Goal: Transaction & Acquisition: Purchase product/service

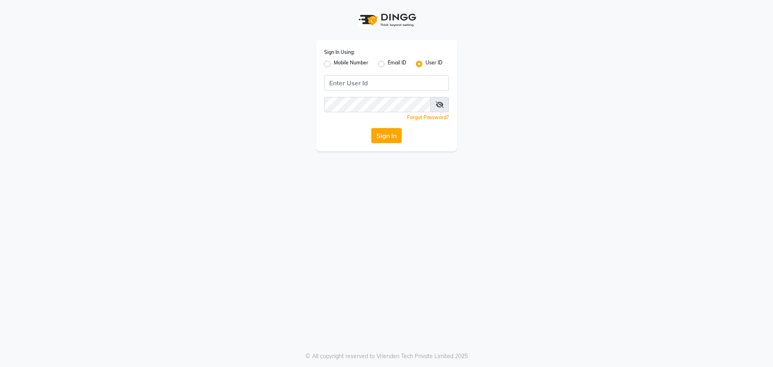
click at [334, 62] on label "Mobile Number" at bounding box center [351, 64] width 35 height 10
click at [334, 62] on input "Mobile Number" at bounding box center [336, 61] width 5 height 5
radio input "true"
radio input "false"
click at [381, 83] on input "Username" at bounding box center [400, 82] width 98 height 15
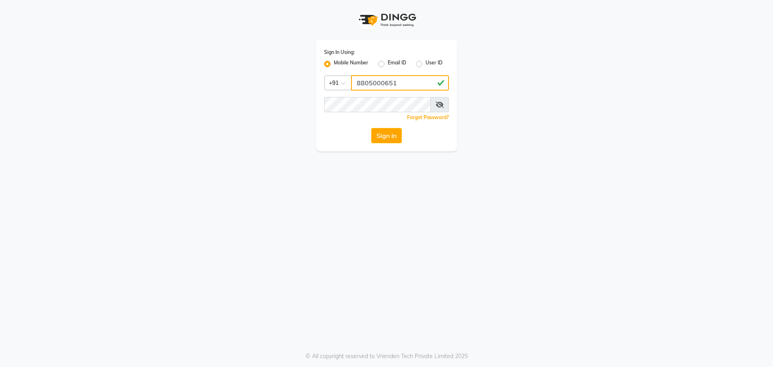
type input "8805000651"
click at [388, 142] on button "Sign In" at bounding box center [386, 135] width 31 height 15
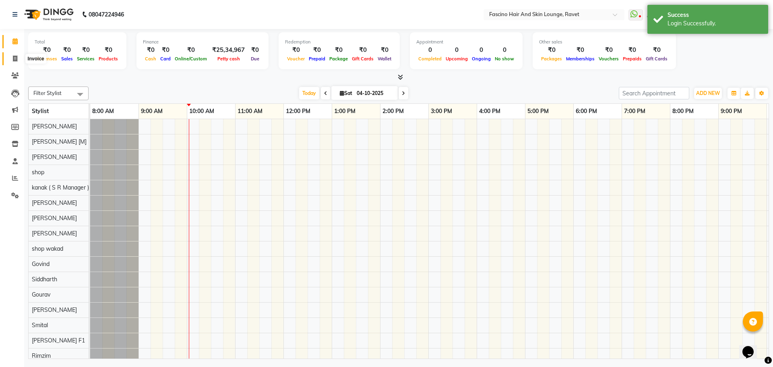
drag, startPoint x: 15, startPoint y: 51, endPoint x: 15, endPoint y: 63, distance: 12.1
click at [15, 63] on li "Invoice" at bounding box center [12, 58] width 24 height 17
click at [15, 63] on span at bounding box center [15, 58] width 14 height 9
select select "5190"
select select "service"
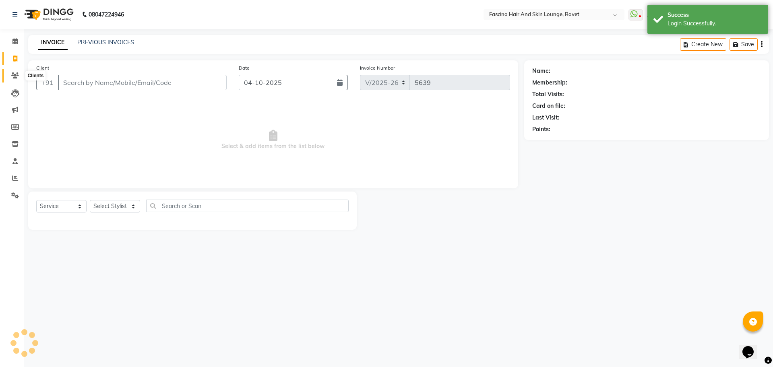
click at [19, 79] on span at bounding box center [15, 75] width 14 height 9
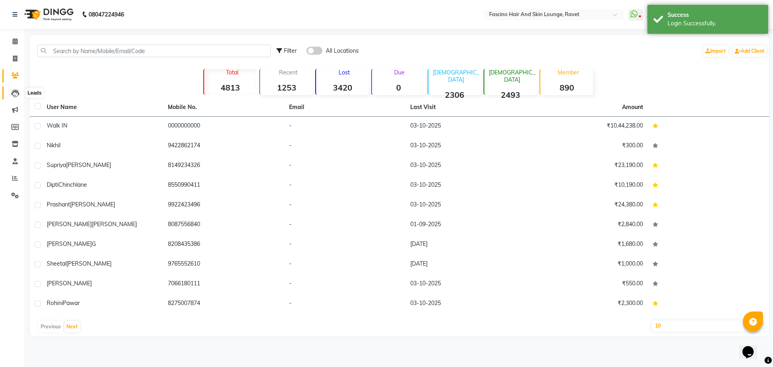
click at [17, 93] on icon at bounding box center [15, 93] width 8 height 8
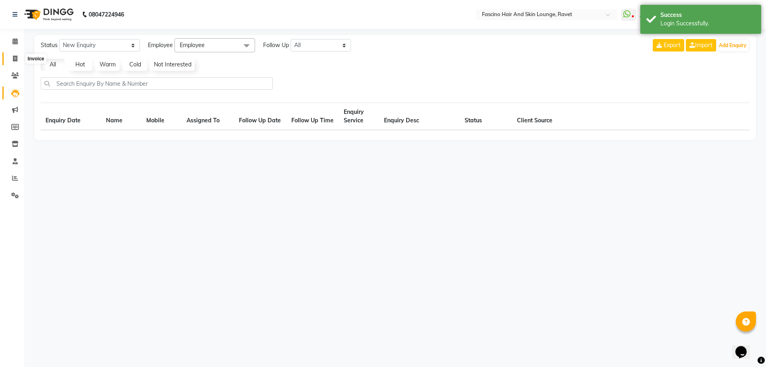
select select "10"
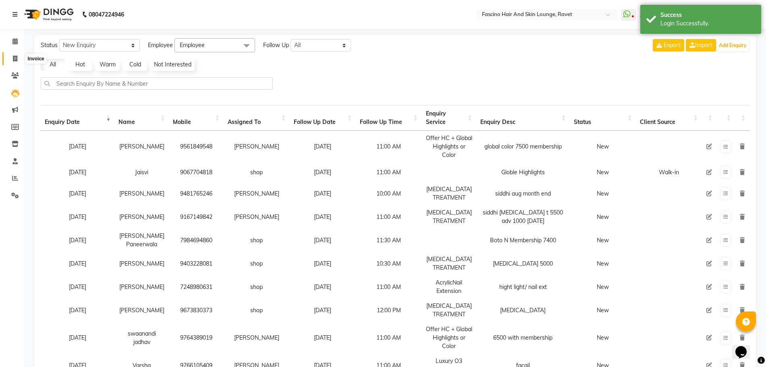
click at [13, 59] on icon at bounding box center [15, 59] width 4 height 6
select select "5190"
select select "service"
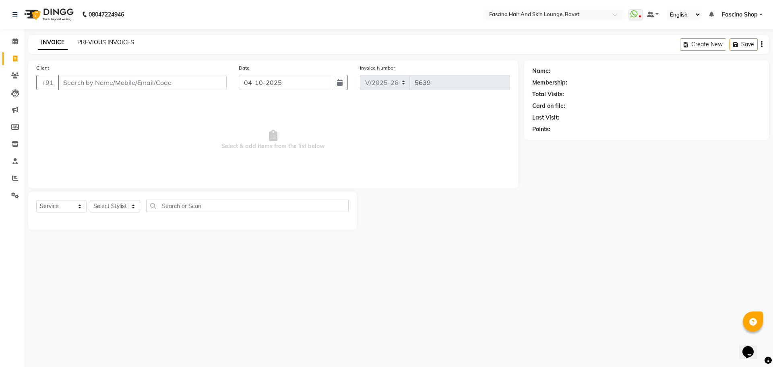
click at [119, 41] on link "PREVIOUS INVOICES" at bounding box center [105, 42] width 57 height 7
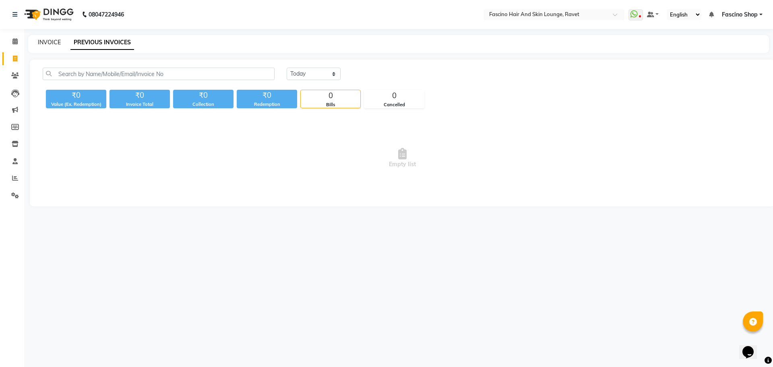
click at [55, 43] on link "INVOICE" at bounding box center [49, 42] width 23 height 7
select select "5190"
select select "service"
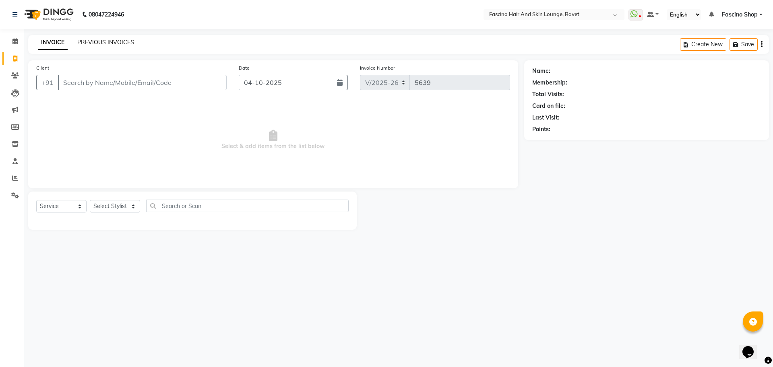
click at [103, 44] on link "PREVIOUS INVOICES" at bounding box center [105, 42] width 57 height 7
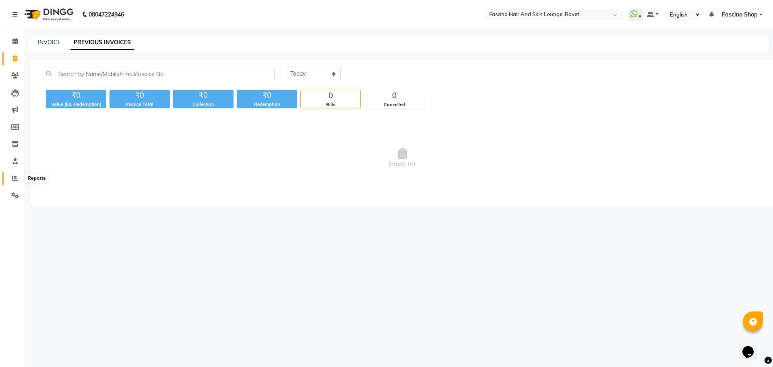
click at [17, 181] on span at bounding box center [15, 178] width 14 height 9
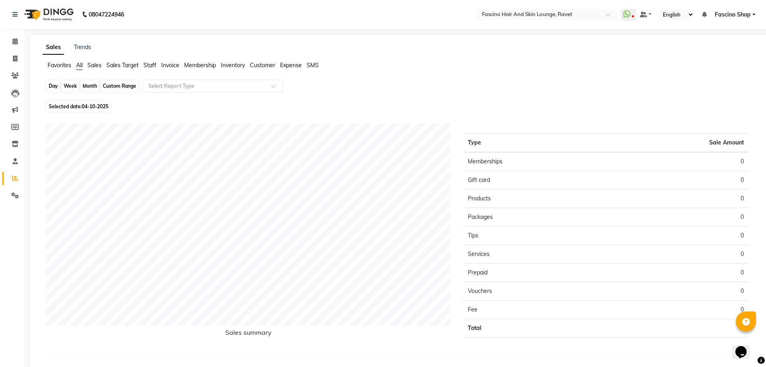
click at [58, 87] on div "Day" at bounding box center [53, 86] width 13 height 11
select select "10"
select select "2025"
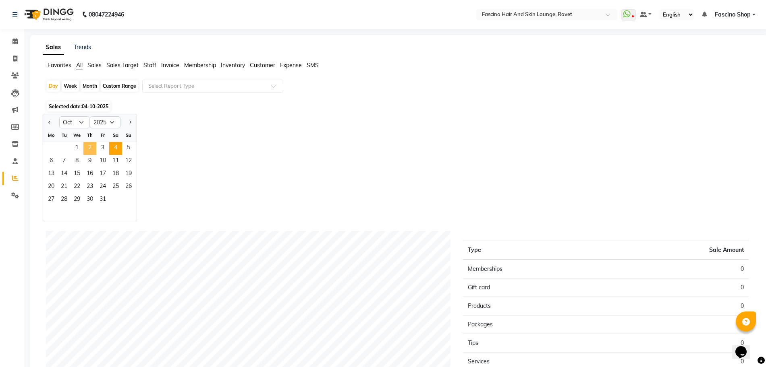
click at [92, 147] on span "2" at bounding box center [89, 148] width 13 height 13
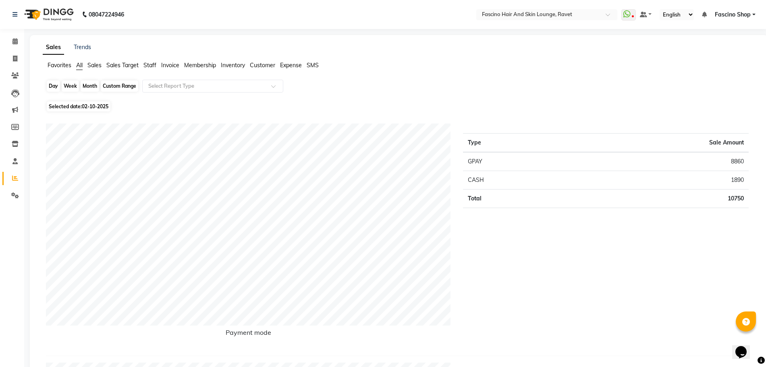
click at [50, 85] on div "Day" at bounding box center [53, 86] width 13 height 11
select select "10"
select select "2025"
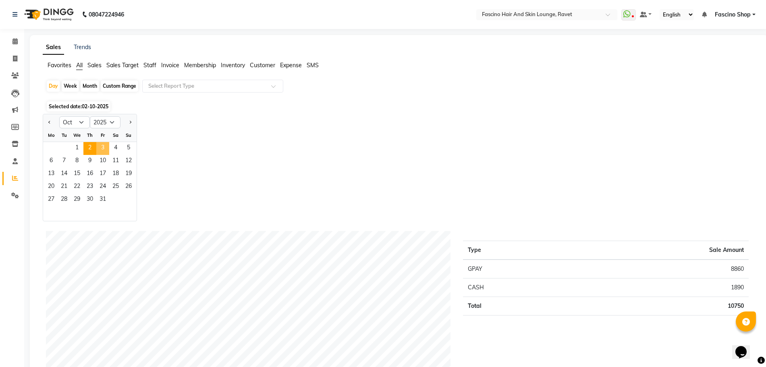
click at [102, 147] on span "3" at bounding box center [102, 148] width 13 height 13
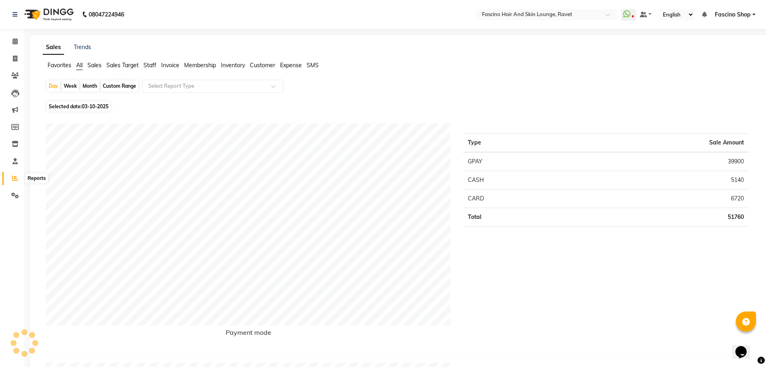
click at [10, 181] on span at bounding box center [15, 178] width 14 height 9
click at [94, 87] on div "Month" at bounding box center [90, 86] width 19 height 11
select select "10"
select select "2025"
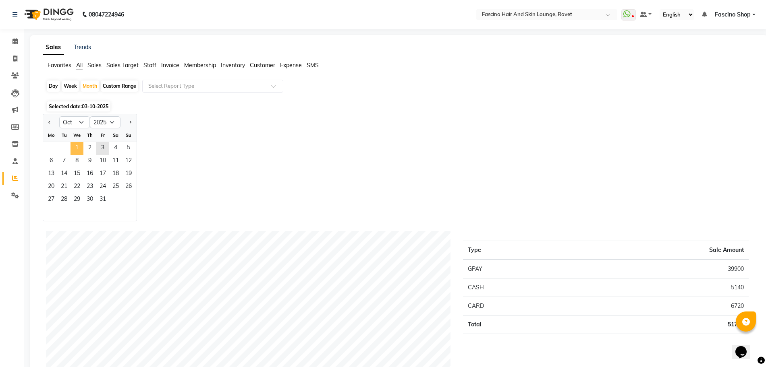
click at [81, 145] on span "1" at bounding box center [76, 148] width 13 height 13
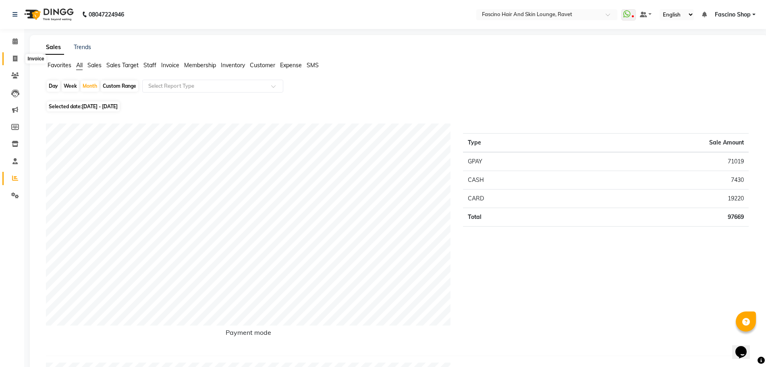
click at [11, 57] on span at bounding box center [15, 58] width 14 height 9
select select "service"
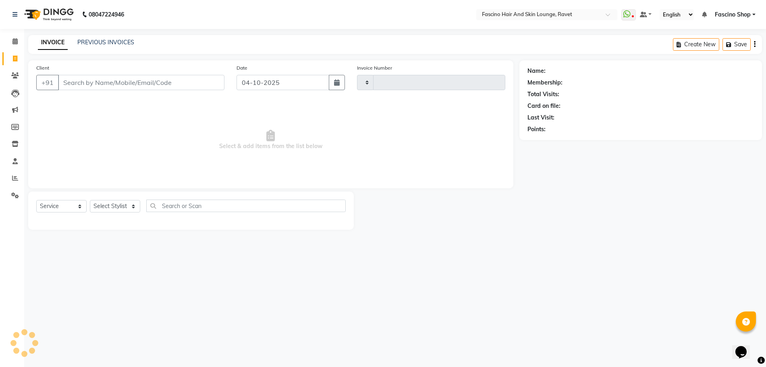
type input "5639"
select select "5190"
click at [12, 181] on span at bounding box center [15, 178] width 14 height 9
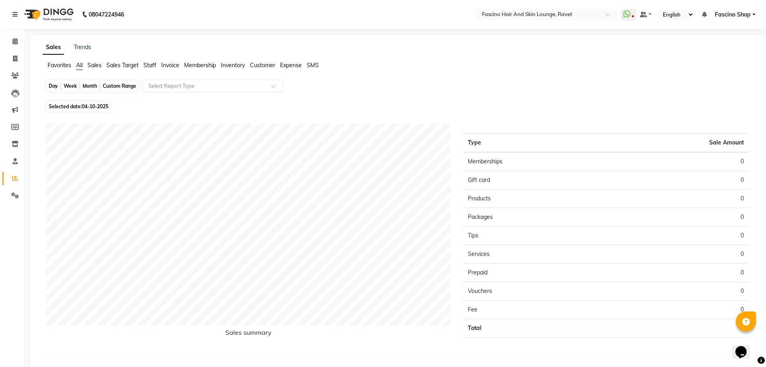
click at [52, 90] on div "Day" at bounding box center [53, 86] width 13 height 11
select select "10"
select select "2025"
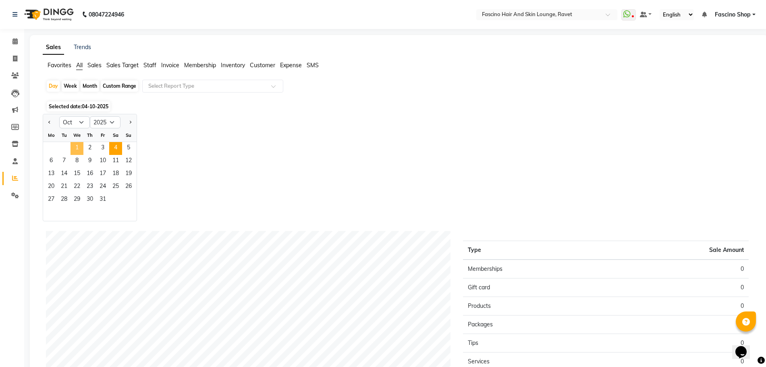
click at [74, 148] on span "1" at bounding box center [76, 148] width 13 height 13
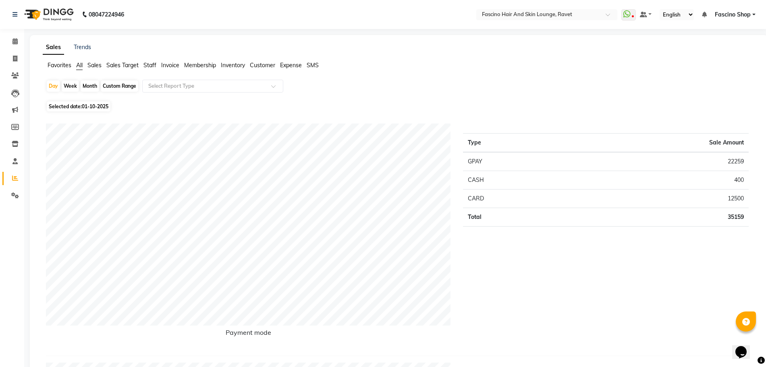
click at [152, 64] on span "Staff" at bounding box center [149, 65] width 13 height 7
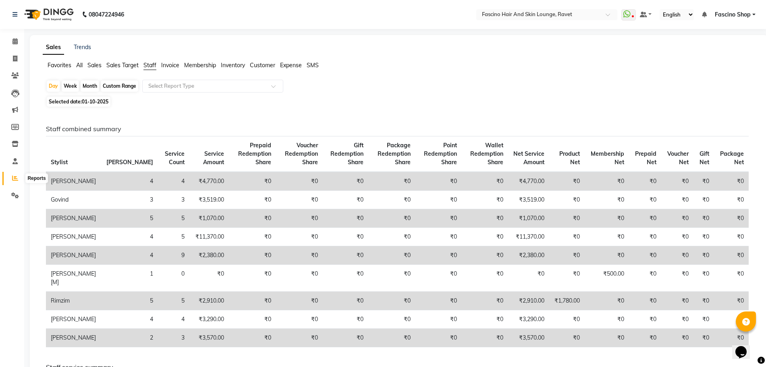
click at [13, 175] on icon at bounding box center [15, 178] width 6 height 6
click at [57, 89] on div "Day" at bounding box center [53, 86] width 13 height 11
select select "10"
select select "2025"
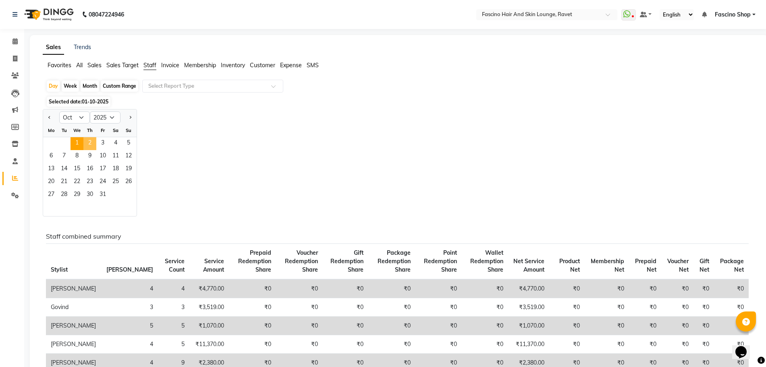
click at [93, 141] on span "2" at bounding box center [89, 143] width 13 height 13
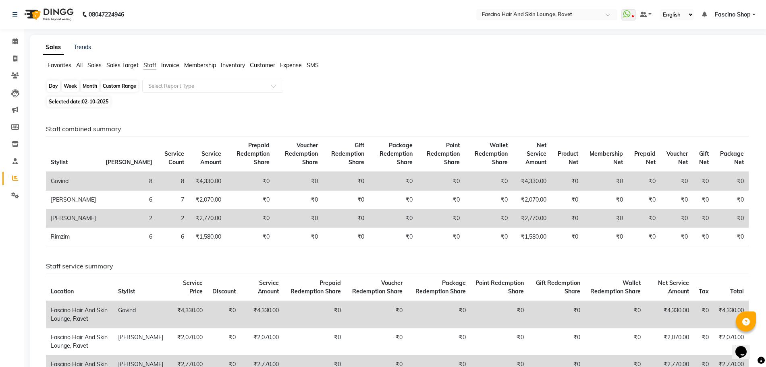
click at [56, 85] on div "Day" at bounding box center [53, 86] width 13 height 11
select select "10"
select select "2025"
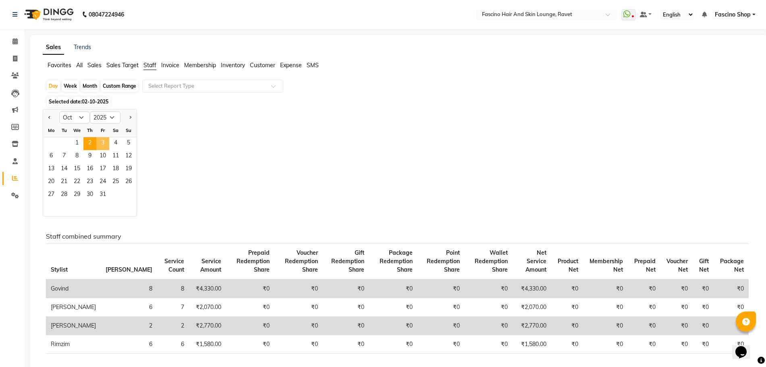
click at [103, 144] on span "3" at bounding box center [102, 143] width 13 height 13
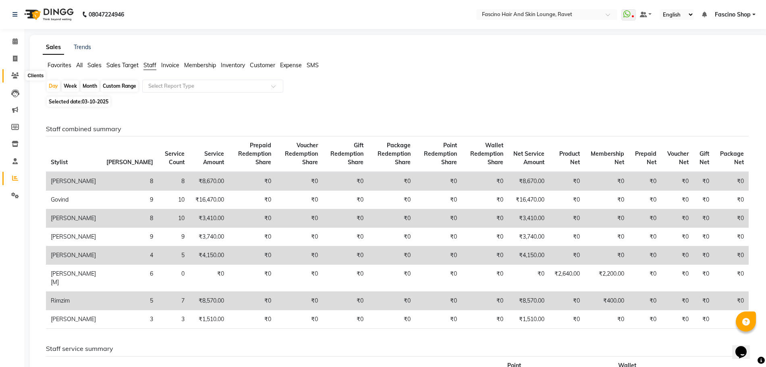
click at [17, 77] on icon at bounding box center [15, 75] width 8 height 6
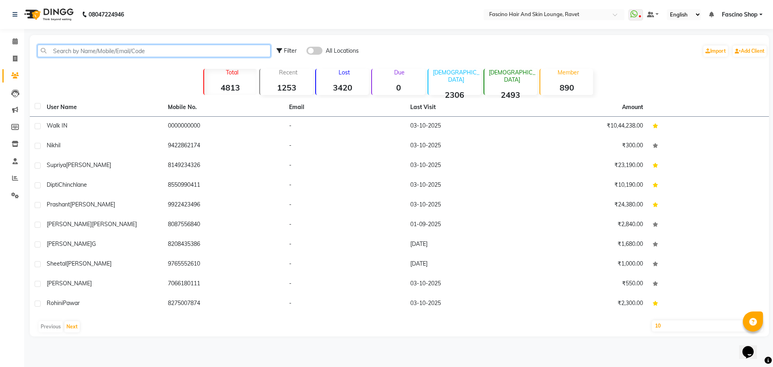
click at [66, 49] on input "text" at bounding box center [153, 51] width 233 height 12
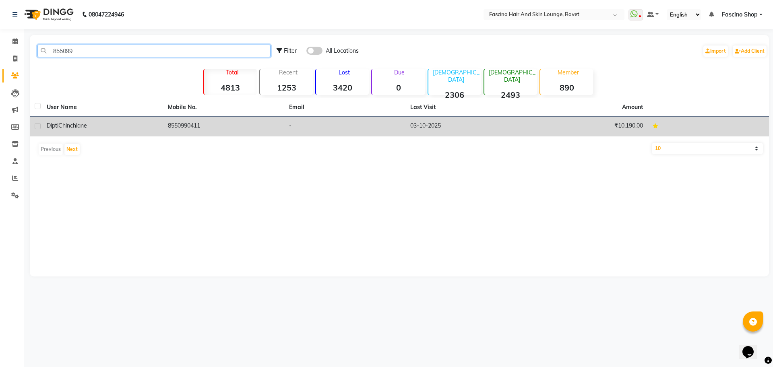
type input "855099"
click at [131, 125] on div "[PERSON_NAME] Chinchlane" at bounding box center [103, 126] width 112 height 8
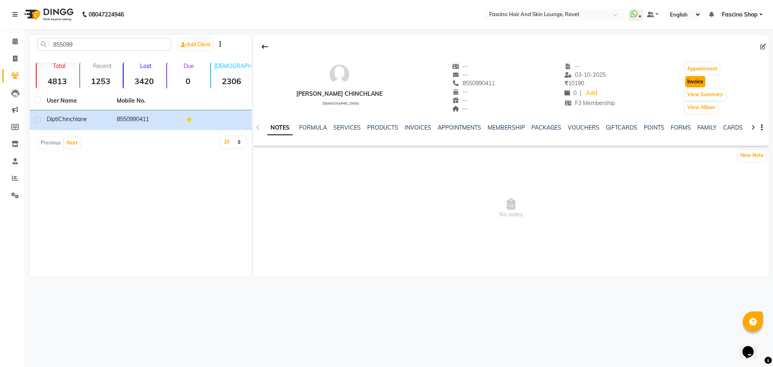
click at [691, 81] on button "Invoice" at bounding box center [695, 81] width 20 height 11
select select "service"
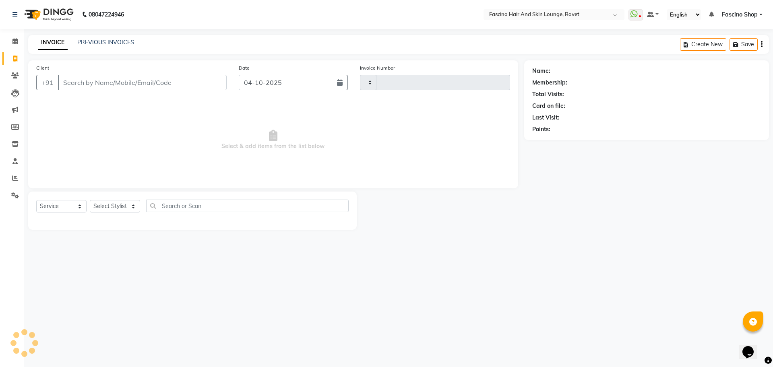
type input "5639"
select select "5190"
type input "8550990411"
select select "1: Object"
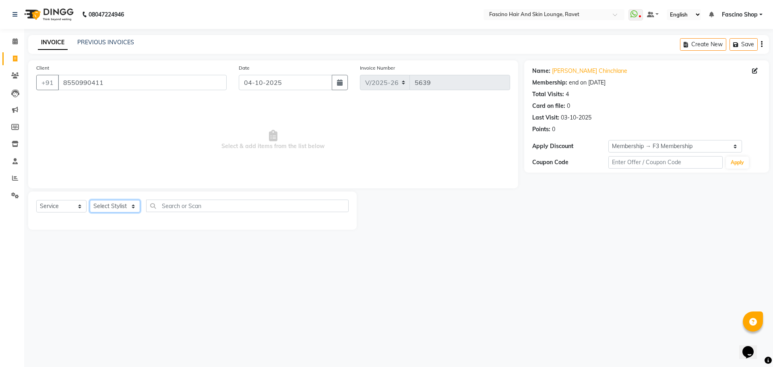
click at [138, 210] on select "Select Stylist [PERSON_NAME] Shop [PERSON_NAME] [PERSON_NAME] ( S R Manager ) […" at bounding box center [115, 206] width 50 height 12
select select "66200"
click at [90, 200] on select "Select Stylist [PERSON_NAME] Shop [PERSON_NAME] [PERSON_NAME] ( S R Manager ) […" at bounding box center [115, 206] width 50 height 12
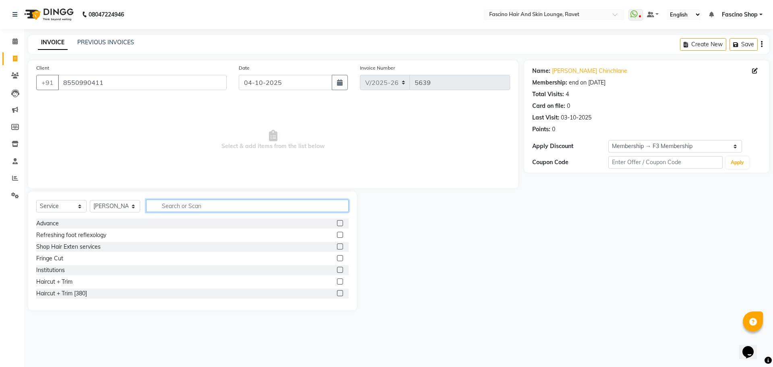
click at [199, 205] on input "text" at bounding box center [247, 206] width 203 height 12
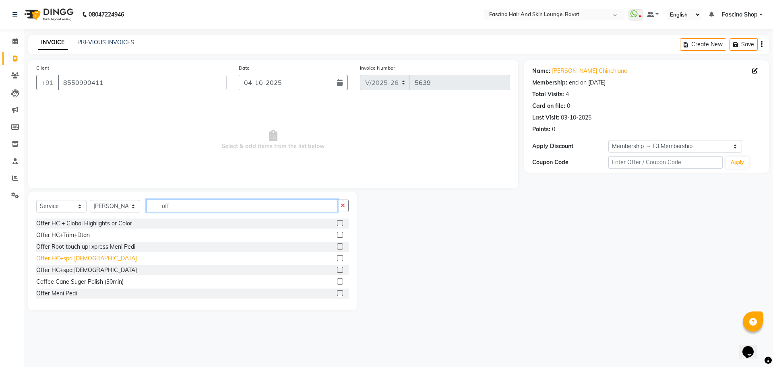
type input "off"
click at [79, 262] on div "Offer HC+spa [DEMOGRAPHIC_DATA]" at bounding box center [86, 259] width 101 height 8
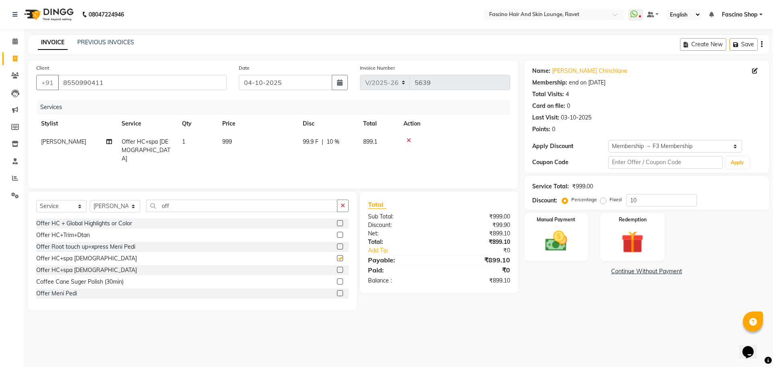
checkbox input "false"
click at [244, 146] on td "999" at bounding box center [257, 150] width 81 height 35
select select "66200"
click at [267, 146] on tr "[PERSON_NAME] Fascino Shop [PERSON_NAME] [PERSON_NAME] ( S R Manager ) [PERSON_…" at bounding box center [273, 150] width 474 height 34
click at [267, 146] on td "999" at bounding box center [257, 150] width 81 height 35
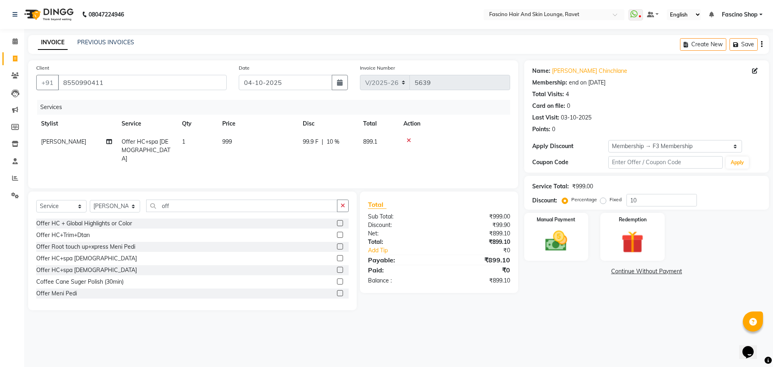
select select "66200"
click at [267, 146] on input "999" at bounding box center [295, 144] width 71 height 12
type input "1000"
click at [688, 205] on input "10" at bounding box center [662, 200] width 70 height 12
type input "1"
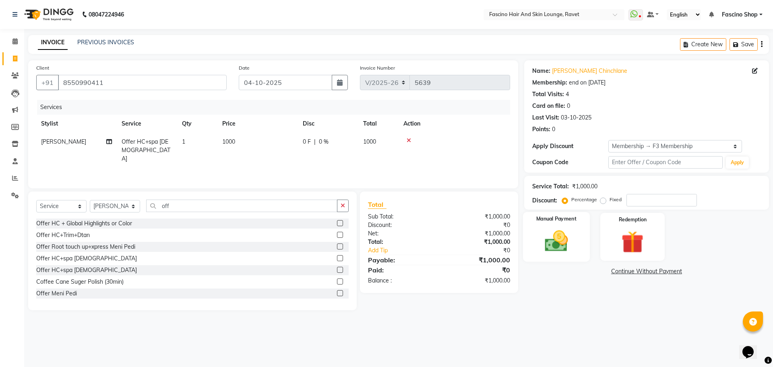
click at [549, 249] on img at bounding box center [556, 241] width 37 height 27
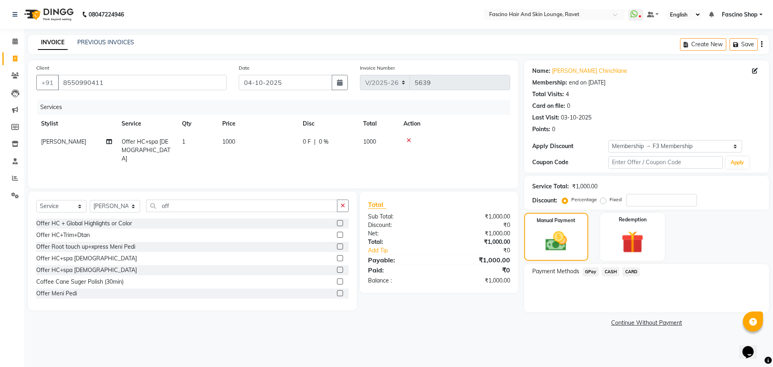
click at [631, 274] on span "CARD" at bounding box center [631, 271] width 17 height 9
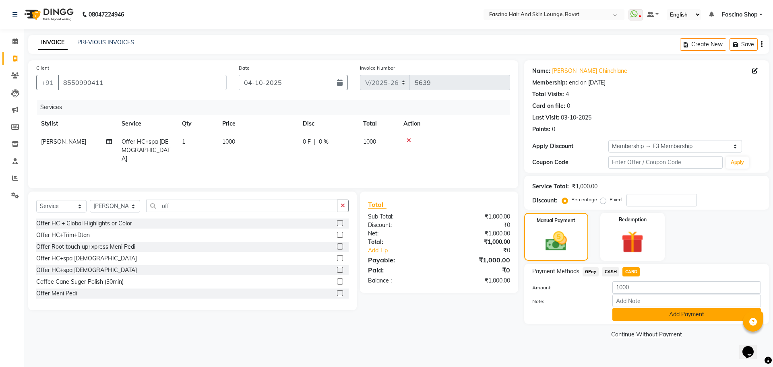
click at [635, 311] on button "Add Payment" at bounding box center [686, 314] width 149 height 12
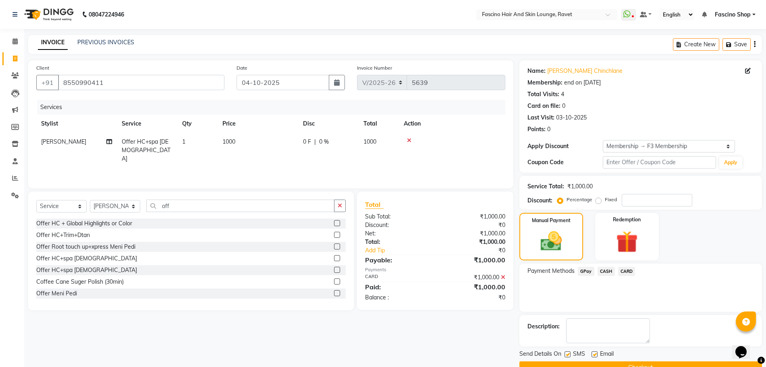
click at [640, 362] on button "Checkout" at bounding box center [640, 368] width 242 height 12
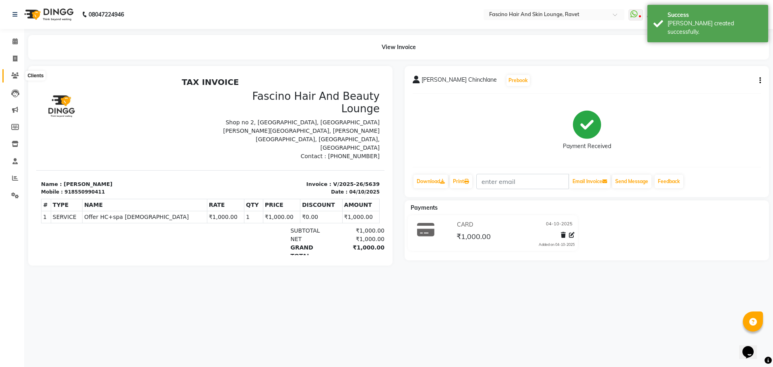
click at [16, 75] on icon at bounding box center [15, 75] width 8 height 6
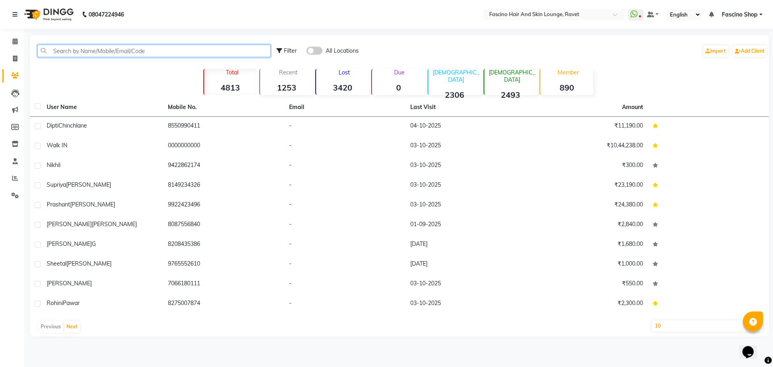
click at [70, 52] on input "text" at bounding box center [153, 51] width 233 height 12
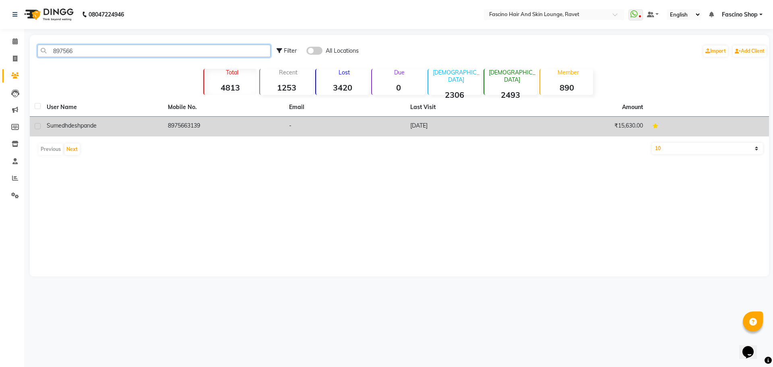
type input "897566"
click at [112, 130] on td "[PERSON_NAME]" at bounding box center [102, 127] width 121 height 20
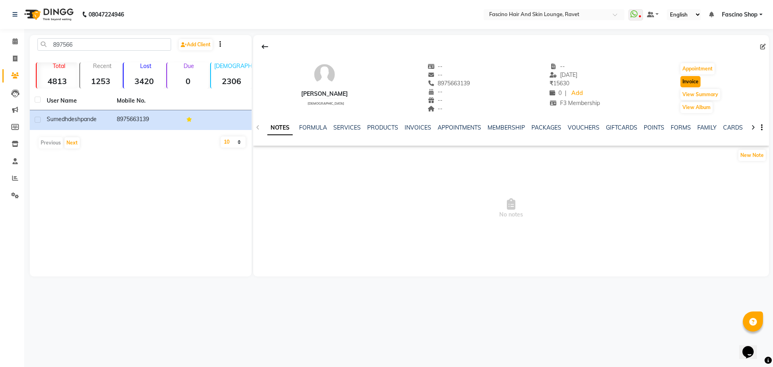
click at [701, 81] on button "Invoice" at bounding box center [691, 81] width 20 height 11
select select "service"
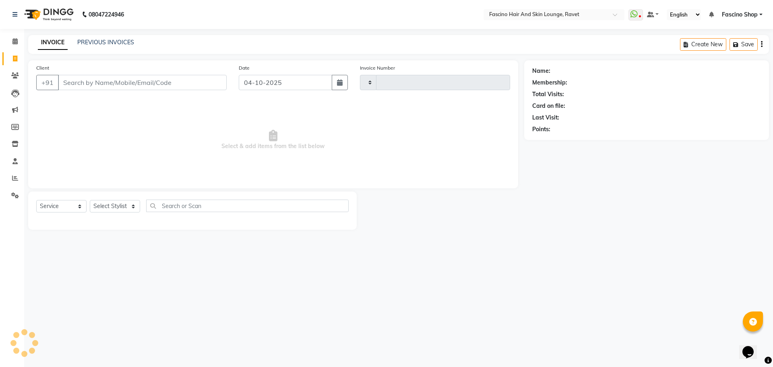
type input "5640"
select select "5190"
type input "8975663139"
select select "1: Object"
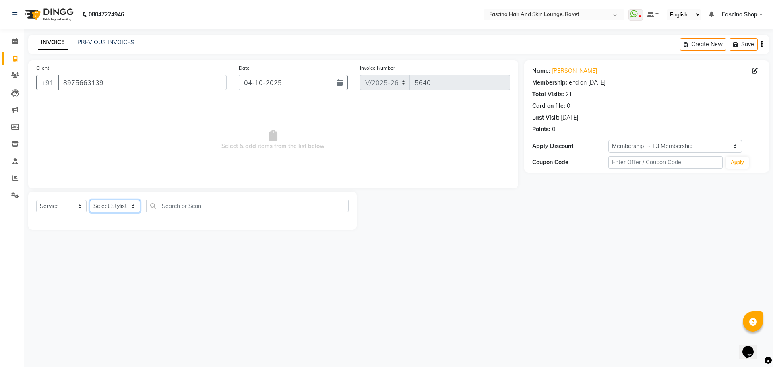
click at [101, 206] on select "Select Stylist [PERSON_NAME] Shop [PERSON_NAME] [PERSON_NAME] ( S R Manager ) […" at bounding box center [115, 206] width 50 height 12
click at [16, 160] on icon at bounding box center [14, 161] width 5 height 6
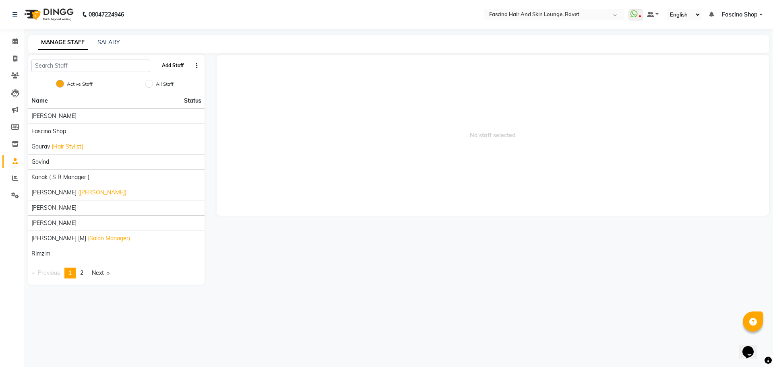
click at [172, 68] on button "Add Staff" at bounding box center [173, 66] width 28 height 14
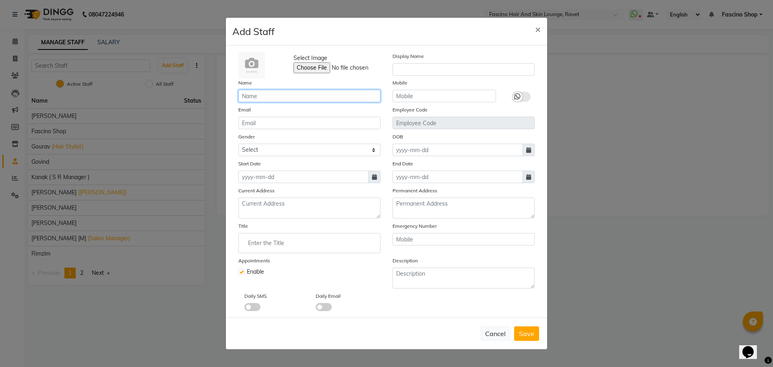
click at [273, 93] on input "text" at bounding box center [309, 96] width 142 height 12
type input "Deepak"
click at [532, 340] on button "Save" at bounding box center [526, 334] width 25 height 14
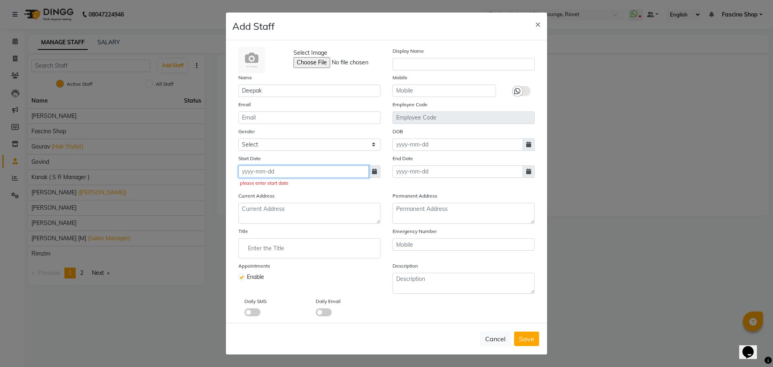
click at [278, 169] on input at bounding box center [303, 172] width 130 height 12
select select "10"
select select "2025"
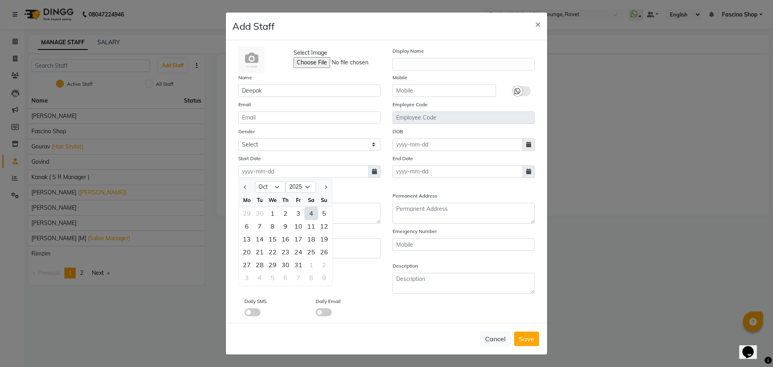
click at [309, 216] on div "4" at bounding box center [311, 213] width 13 height 13
type input "04-10-2025"
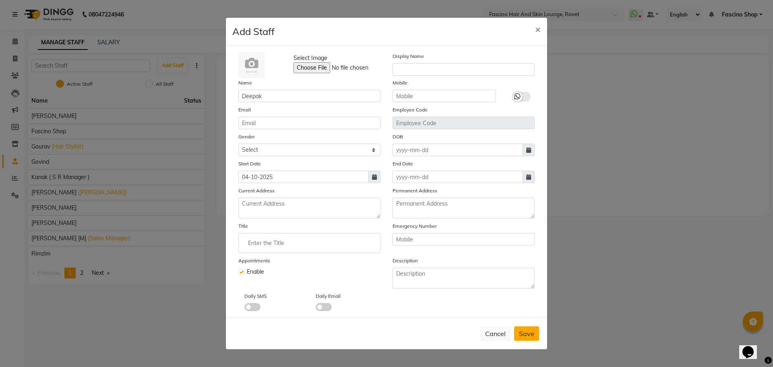
click at [521, 328] on button "Save" at bounding box center [526, 334] width 25 height 14
checkbox input "false"
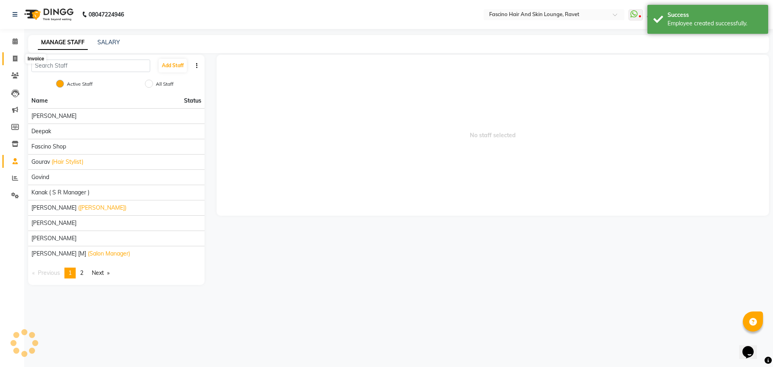
click at [14, 58] on icon at bounding box center [15, 59] width 4 height 6
select select "service"
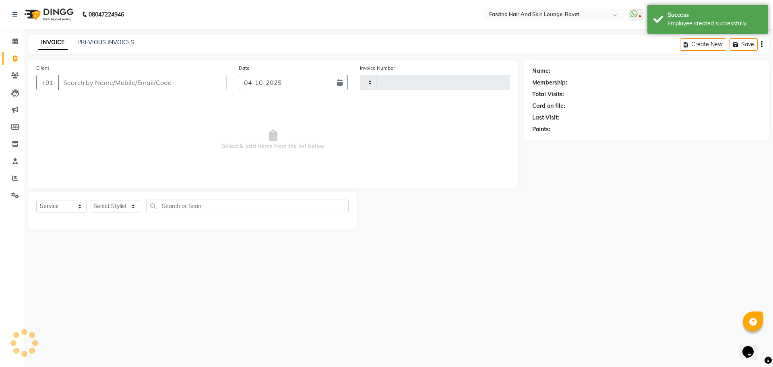
type input "5640"
select select "5190"
click at [116, 44] on link "PREVIOUS INVOICES" at bounding box center [105, 42] width 57 height 7
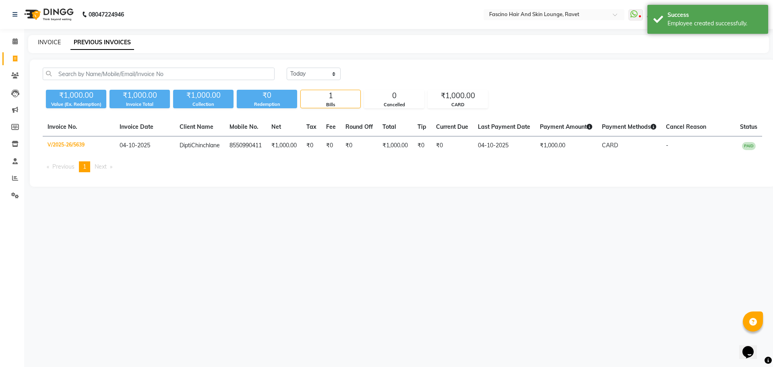
click at [45, 44] on link "INVOICE" at bounding box center [49, 42] width 23 height 7
select select "service"
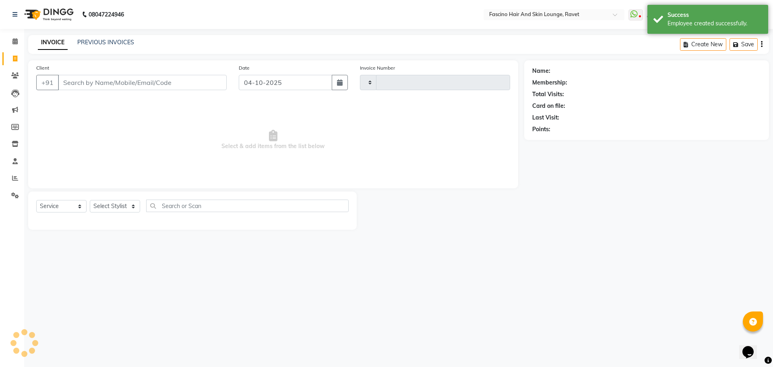
type input "5640"
select select "5190"
click at [9, 78] on span at bounding box center [15, 75] width 14 height 9
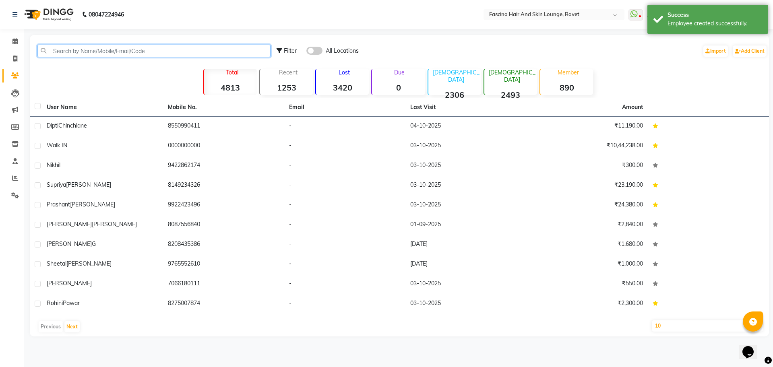
click at [81, 56] on input "text" at bounding box center [153, 51] width 233 height 12
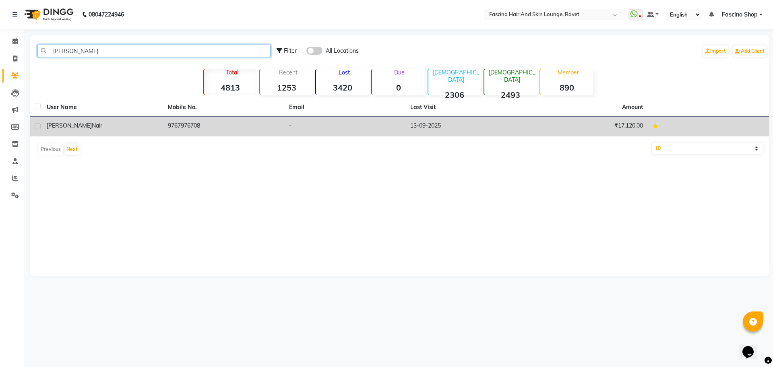
type input "[PERSON_NAME]"
click at [113, 132] on td "[PERSON_NAME]" at bounding box center [102, 127] width 121 height 20
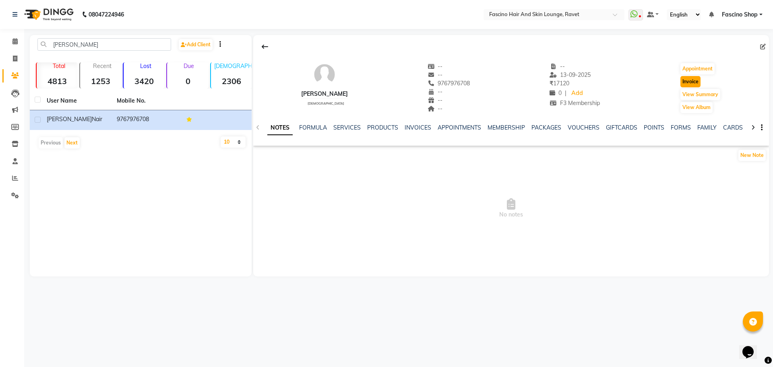
click at [692, 82] on button "Invoice" at bounding box center [691, 81] width 20 height 11
select select "service"
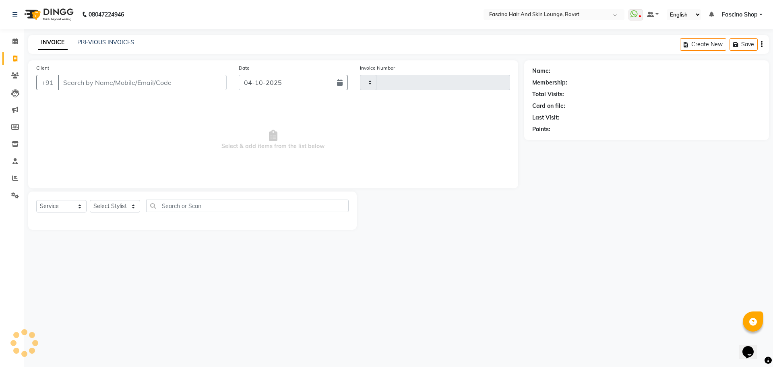
type input "5640"
select select "5190"
type input "9767976708"
select select "1: Object"
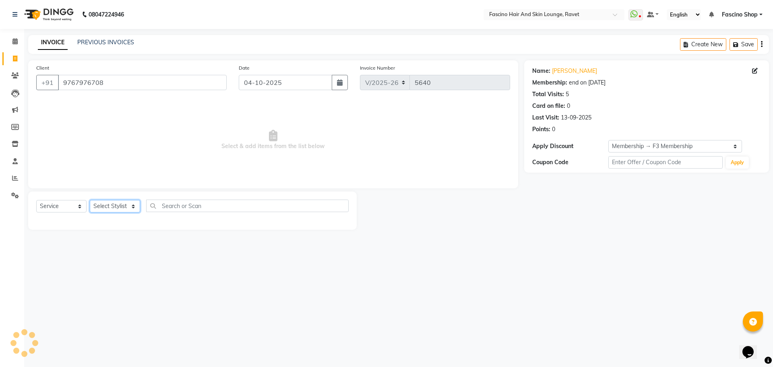
click at [108, 205] on select "Select Stylist [PERSON_NAME] Shop [PERSON_NAME] [PERSON_NAME] ( S R Manager ) […" at bounding box center [115, 206] width 50 height 12
click at [16, 61] on icon at bounding box center [15, 59] width 4 height 6
select select "service"
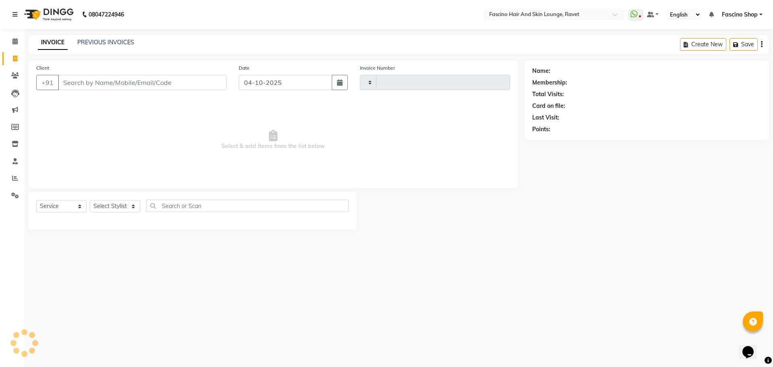
type input "5640"
select select "5190"
click at [110, 43] on link "PREVIOUS INVOICES" at bounding box center [105, 42] width 57 height 7
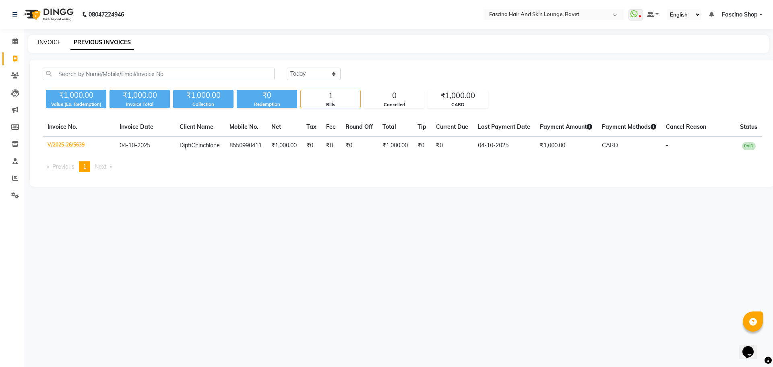
click at [40, 43] on link "INVOICE" at bounding box center [49, 42] width 23 height 7
select select "5190"
select select "service"
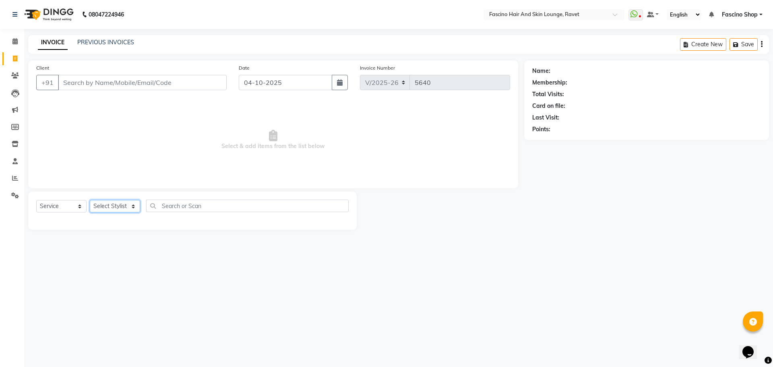
click at [107, 209] on select "Select Stylist [PERSON_NAME] Deepak Fascino Shop [PERSON_NAME] [PERSON_NAME] ( …" at bounding box center [115, 206] width 50 height 12
select select "93690"
click at [90, 200] on select "Select Stylist [PERSON_NAME] Deepak Fascino Shop [PERSON_NAME] [PERSON_NAME] ( …" at bounding box center [115, 206] width 50 height 12
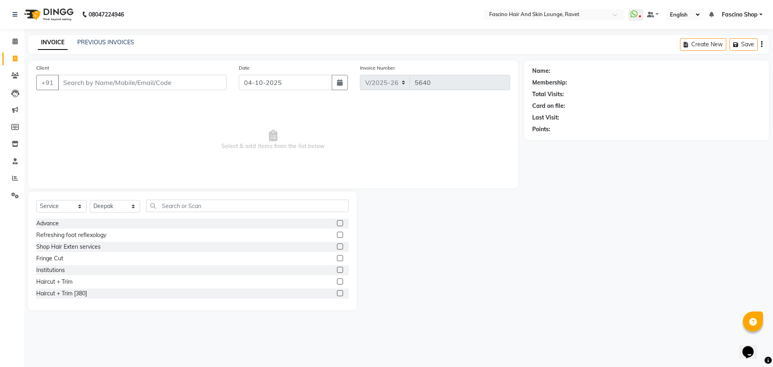
click at [110, 74] on div "Client +91" at bounding box center [131, 80] width 203 height 33
click at [119, 87] on input "Client" at bounding box center [142, 82] width 169 height 15
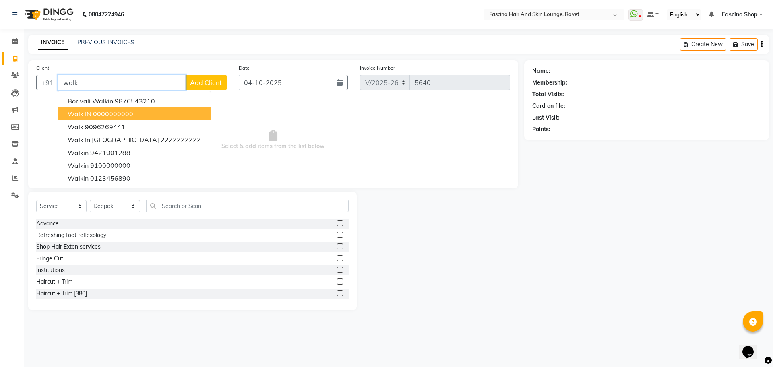
click at [110, 110] on ngb-highlight "0000000000" at bounding box center [113, 114] width 40 height 8
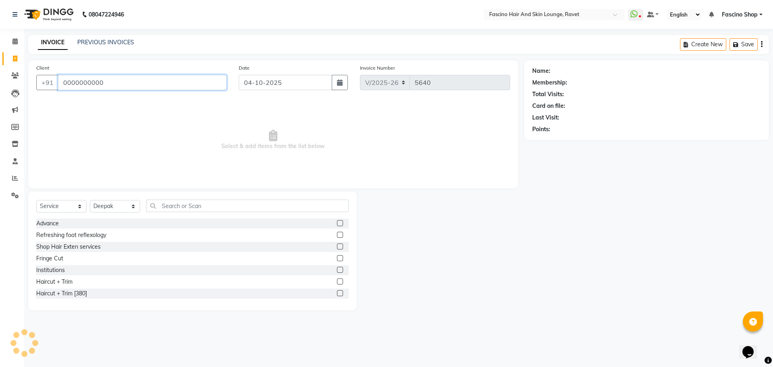
type input "0000000000"
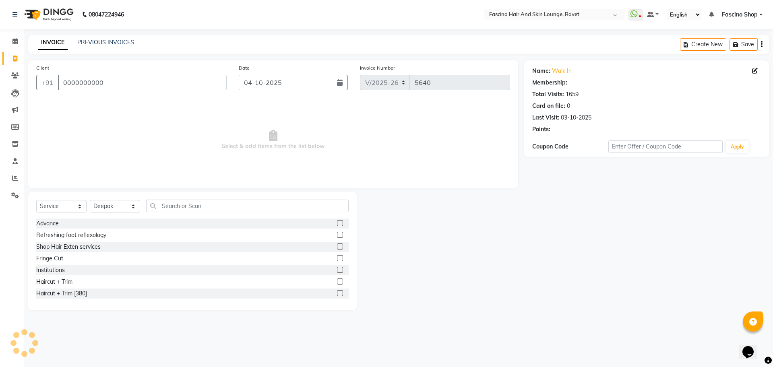
select select "1: Object"
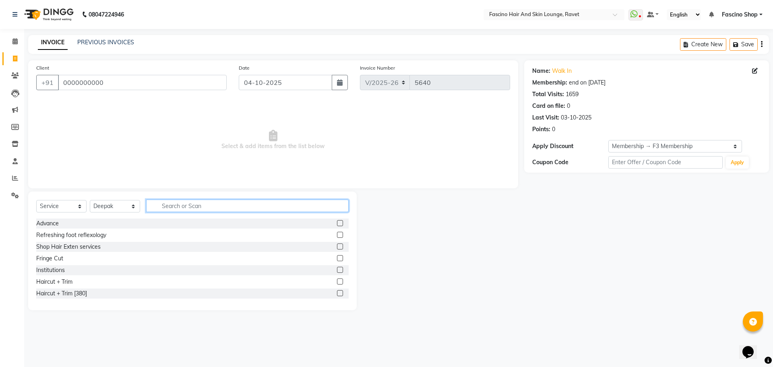
click at [184, 207] on input "text" at bounding box center [247, 206] width 203 height 12
click at [172, 208] on input "text" at bounding box center [247, 206] width 203 height 12
type input "cut"
click at [74, 269] on div "Hair Cut (Below 12)" at bounding box center [61, 270] width 51 height 8
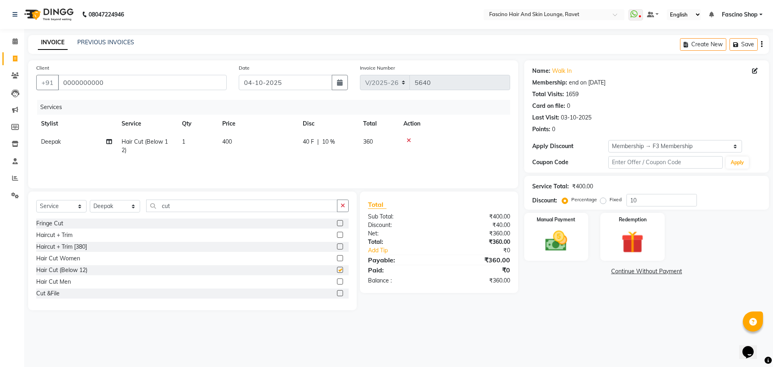
checkbox input "false"
click at [66, 282] on div "Hair Cut Men" at bounding box center [53, 282] width 35 height 8
checkbox input "false"
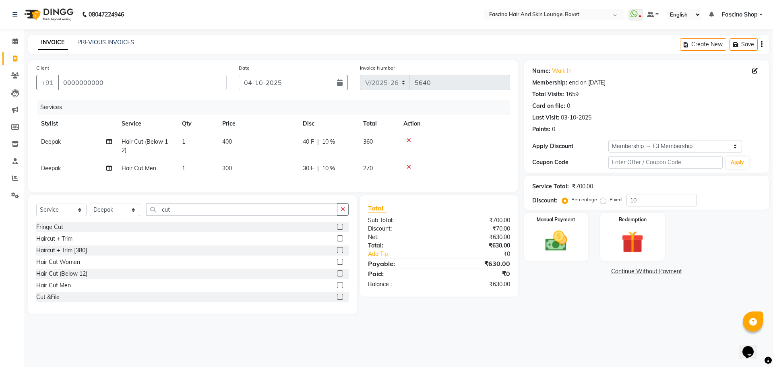
click at [234, 146] on td "400" at bounding box center [257, 146] width 81 height 27
select select "93690"
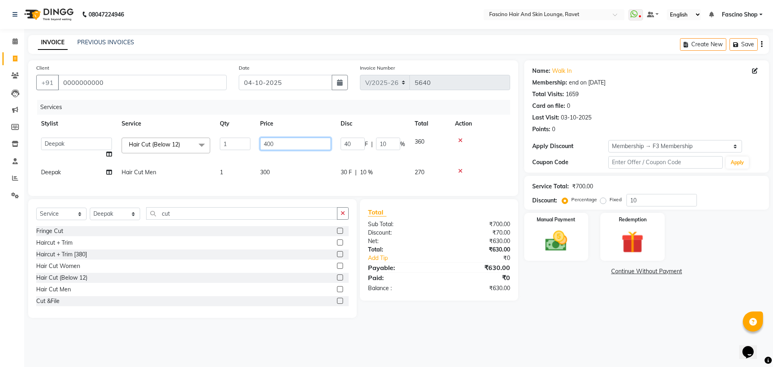
click at [268, 144] on input "400" at bounding box center [295, 144] width 71 height 12
type input "200"
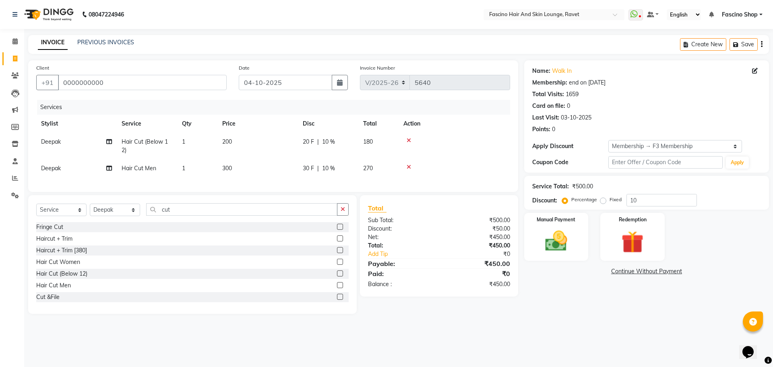
click at [267, 175] on td "300" at bounding box center [257, 168] width 81 height 18
select select "93690"
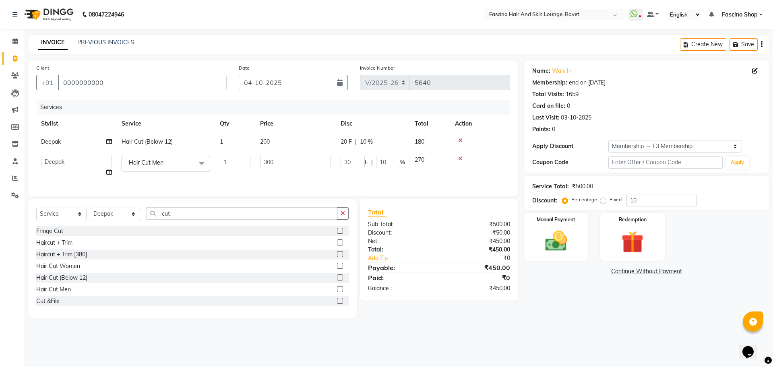
click at [267, 175] on td "300" at bounding box center [295, 166] width 81 height 31
click at [277, 166] on input "300" at bounding box center [295, 162] width 71 height 12
type input "3"
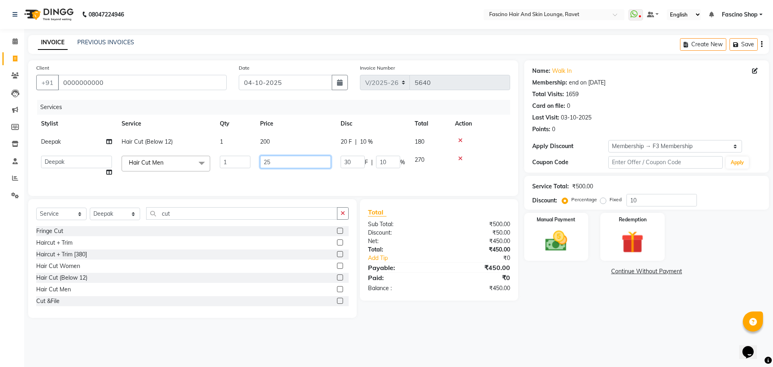
type input "250"
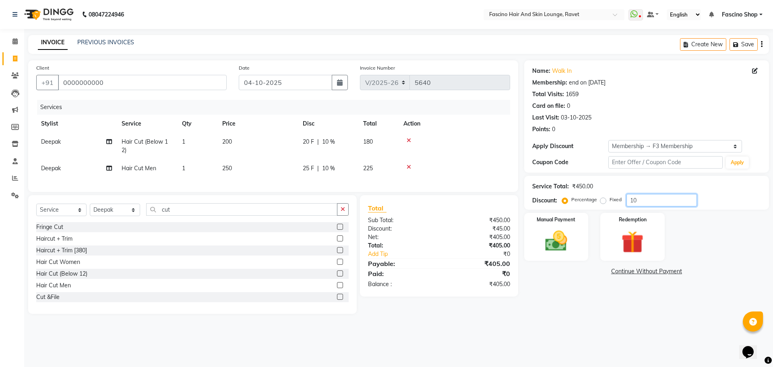
click at [651, 198] on input "10" at bounding box center [662, 200] width 70 height 12
type input "1"
click at [548, 245] on img at bounding box center [556, 241] width 37 height 27
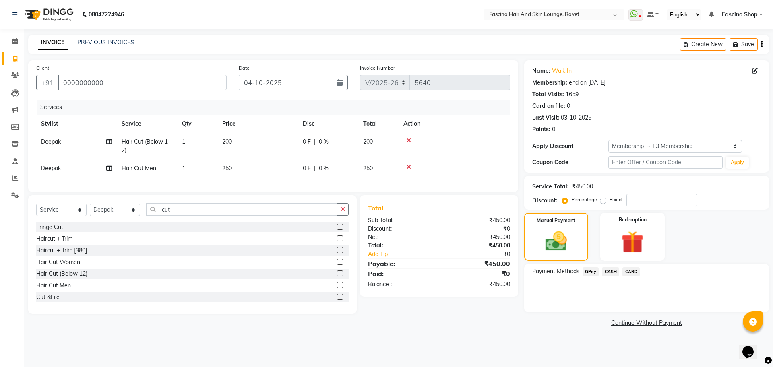
click at [591, 275] on span "GPay" at bounding box center [591, 271] width 17 height 9
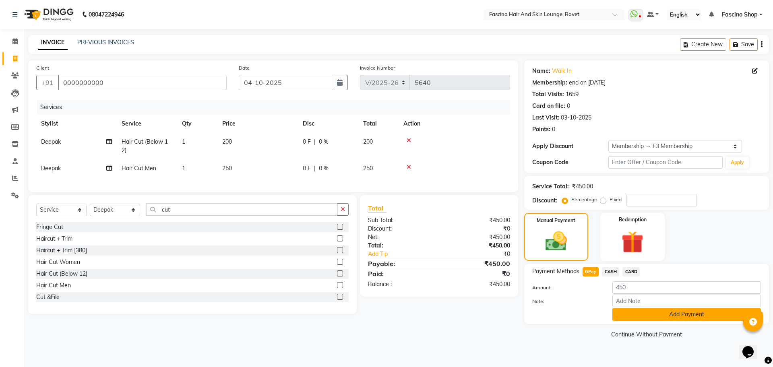
click at [630, 320] on button "Add Payment" at bounding box center [686, 314] width 149 height 12
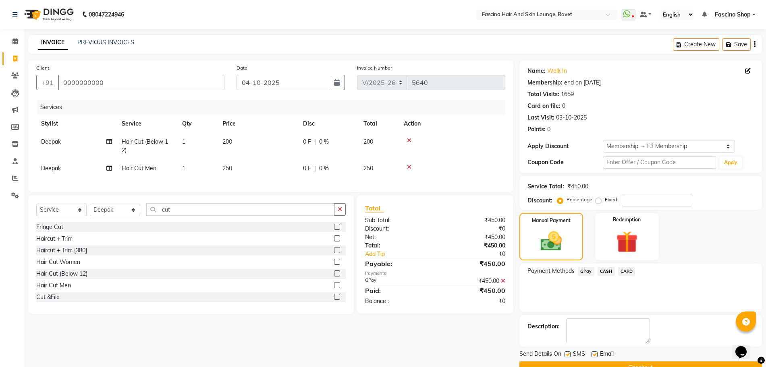
click at [640, 362] on button "Checkout" at bounding box center [640, 368] width 242 height 12
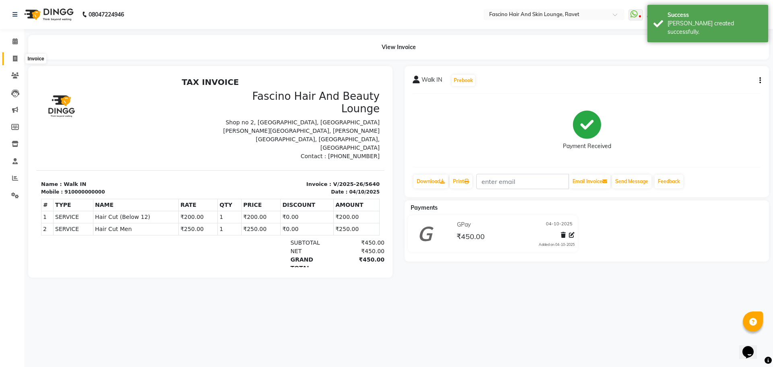
click at [17, 56] on icon at bounding box center [15, 59] width 4 height 6
select select "service"
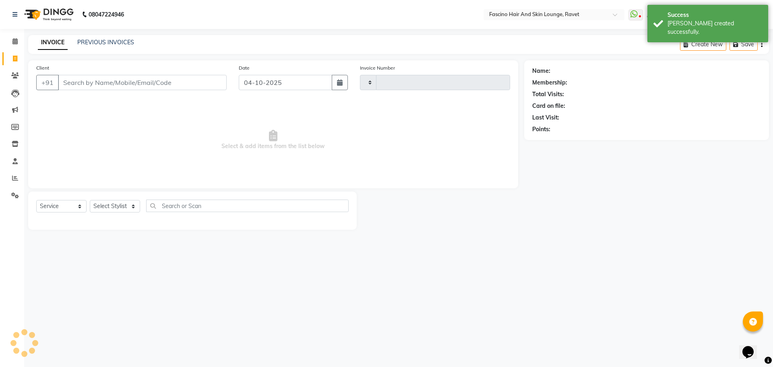
type input "5641"
select select "5190"
click at [101, 42] on link "PREVIOUS INVOICES" at bounding box center [105, 42] width 57 height 7
